Goal: Information Seeking & Learning: Learn about a topic

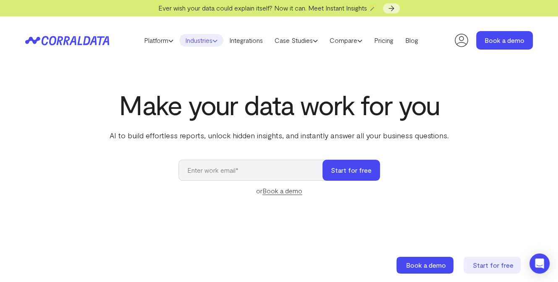
click at [210, 43] on link "Industries" at bounding box center [201, 40] width 44 height 13
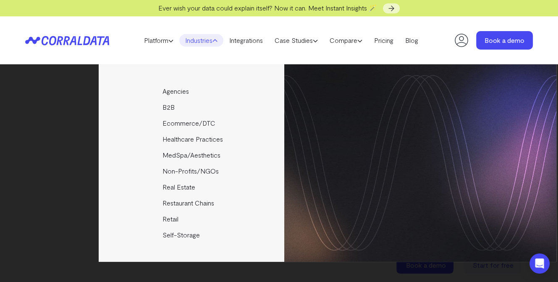
click at [315, 30] on header "Platform AI Reporting Use AI to effortlessly answer any business questions from…" at bounding box center [279, 40] width 508 height 48
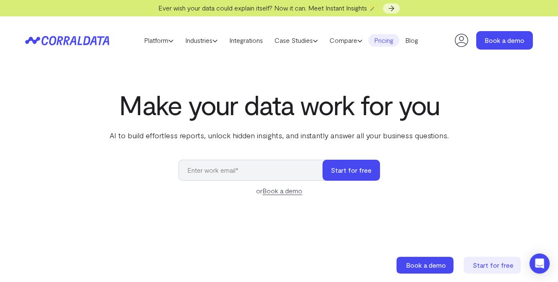
click at [391, 43] on link "Pricing" at bounding box center [383, 40] width 31 height 13
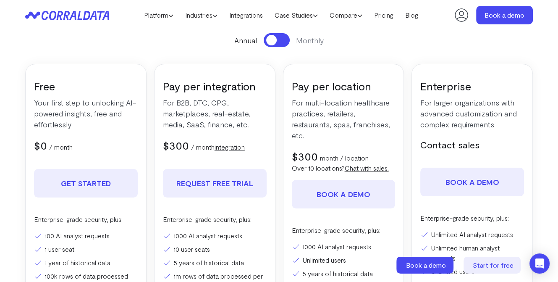
scroll to position [118, 0]
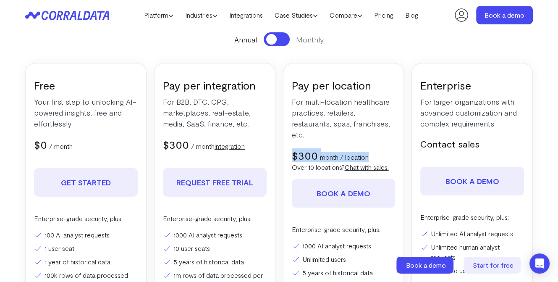
drag, startPoint x: 290, startPoint y: 144, endPoint x: 368, endPoint y: 149, distance: 78.3
click at [368, 149] on div "Pay per location For multi-location healthcare practices, retailers, restaurant…" at bounding box center [343, 204] width 121 height 282
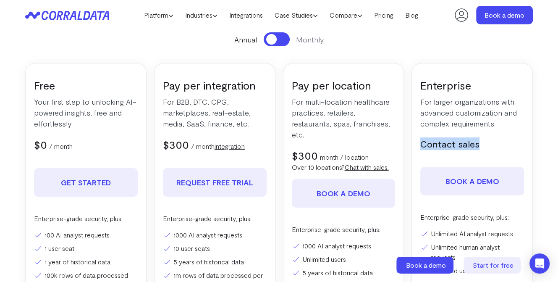
drag, startPoint x: 421, startPoint y: 142, endPoint x: 479, endPoint y: 149, distance: 58.3
click at [479, 149] on h5 "Contact sales" at bounding box center [472, 143] width 104 height 13
click at [544, 136] on section "Pricing Everything you need to turn your data into ROI. Start for free. No cred…" at bounding box center [279, 145] width 558 height 467
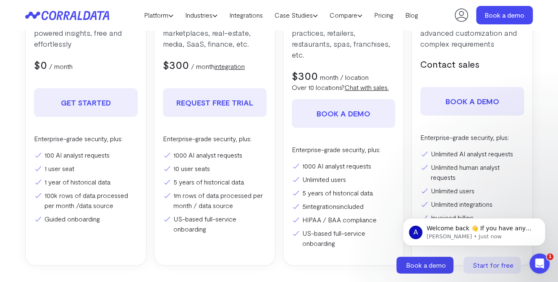
scroll to position [199, 0]
click at [543, 219] on icon "Dismiss notification" at bounding box center [543, 220] width 5 height 5
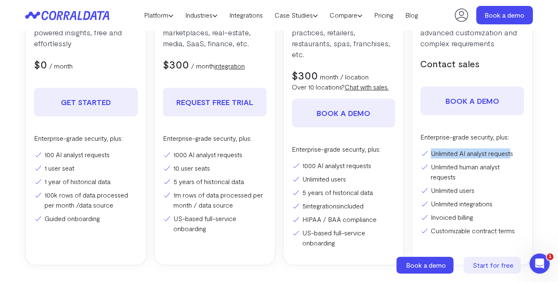
drag, startPoint x: 430, startPoint y: 151, endPoint x: 514, endPoint y: 155, distance: 83.6
click at [514, 155] on li "Unlimited AI analyst requests" at bounding box center [472, 153] width 104 height 10
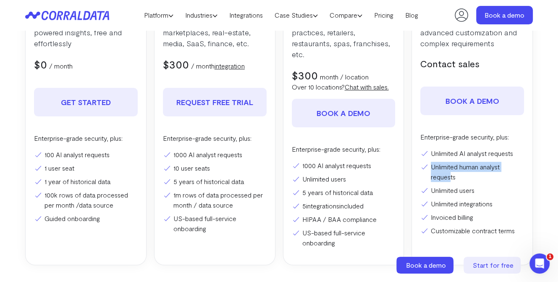
drag, startPoint x: 431, startPoint y: 166, endPoint x: 451, endPoint y: 181, distance: 24.6
click at [451, 181] on li "Unlimited human analyst requests" at bounding box center [472, 172] width 104 height 20
drag, startPoint x: 475, startPoint y: 192, endPoint x: 435, endPoint y: 187, distance: 39.7
click at [435, 187] on li "Unlimited users" at bounding box center [472, 190] width 104 height 10
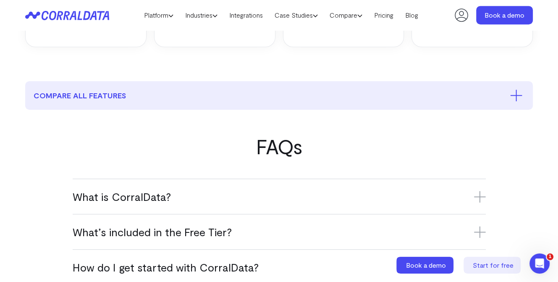
scroll to position [0, 0]
